Goal: Transaction & Acquisition: Purchase product/service

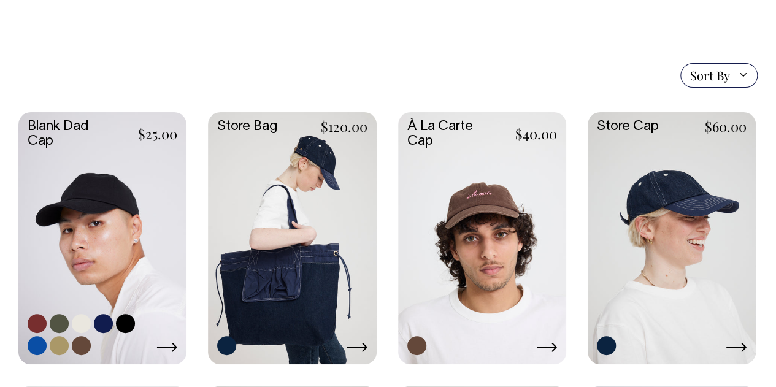
click at [93, 242] on link at bounding box center [102, 237] width 168 height 250
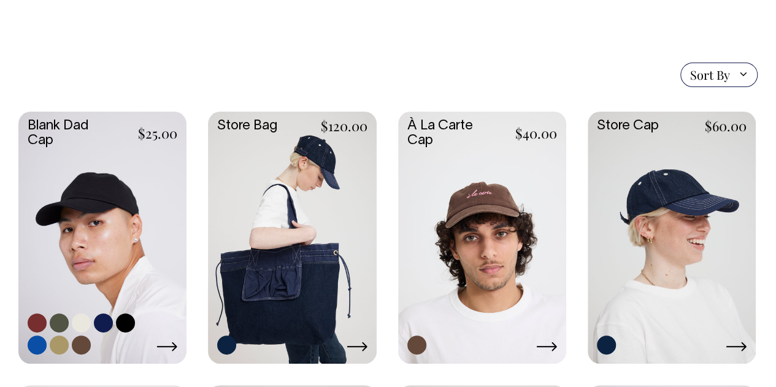
scroll to position [258, 0]
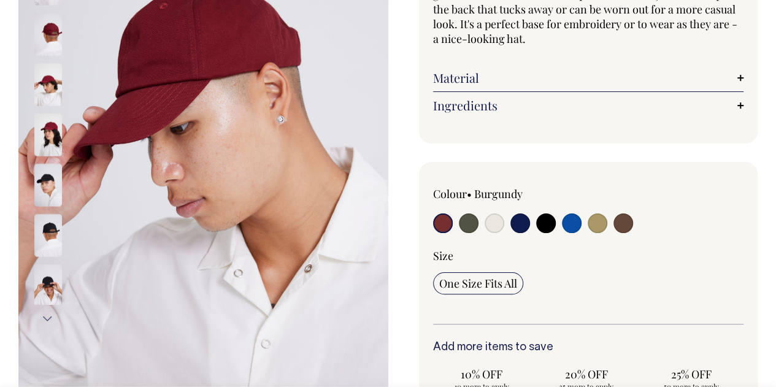
click at [569, 226] on input "radio" at bounding box center [572, 223] width 20 height 20
radio input "true"
select select "Worker Blue"
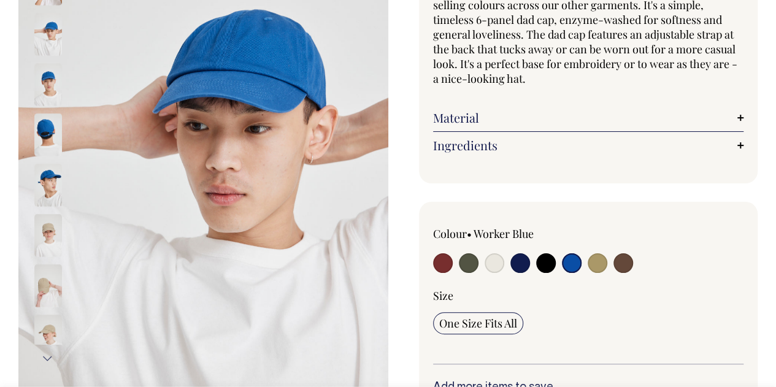
scroll to position [171, 0]
